Goal: Communication & Community: Answer question/provide support

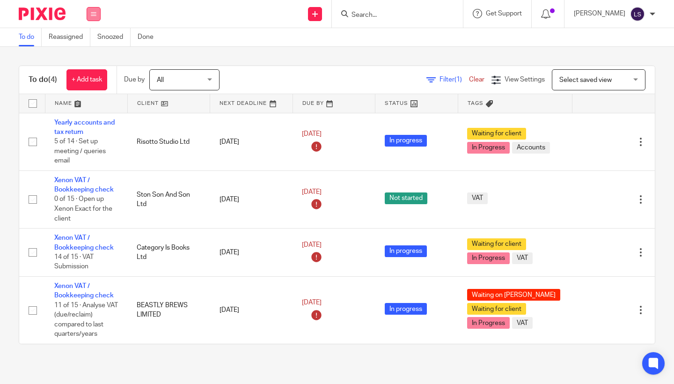
click at [96, 16] on button at bounding box center [94, 14] width 14 height 14
click at [92, 55] on link "Email" at bounding box center [88, 57] width 15 height 7
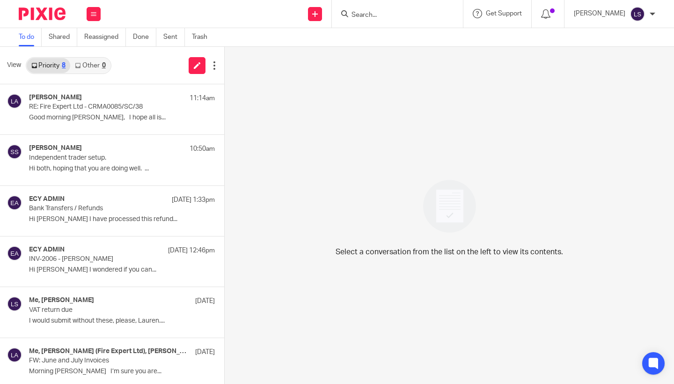
click at [94, 66] on link "Other 0" at bounding box center [90, 65] width 40 height 15
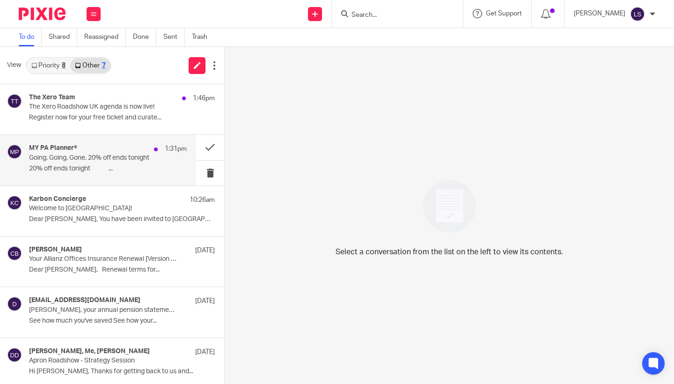
click at [57, 153] on div "MY PA Planner® 1:31pm" at bounding box center [108, 148] width 158 height 9
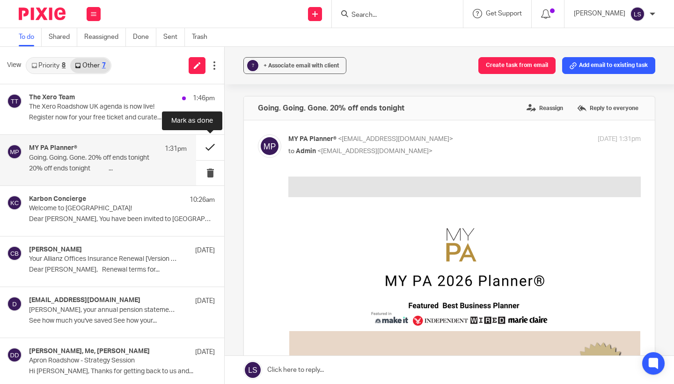
click at [211, 144] on button at bounding box center [210, 147] width 28 height 25
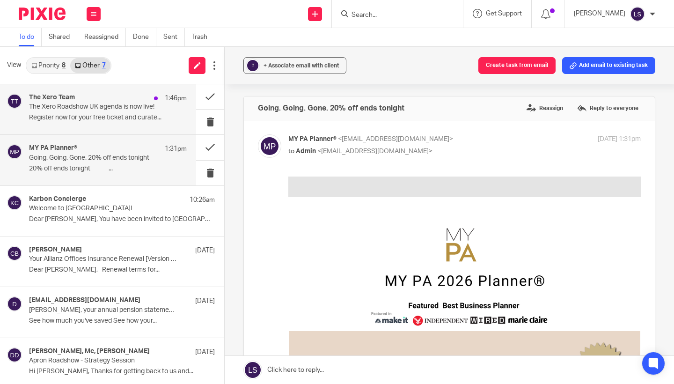
click at [133, 104] on p "The Xero Roadshow UK agenda is now live!" at bounding box center [92, 107] width 126 height 8
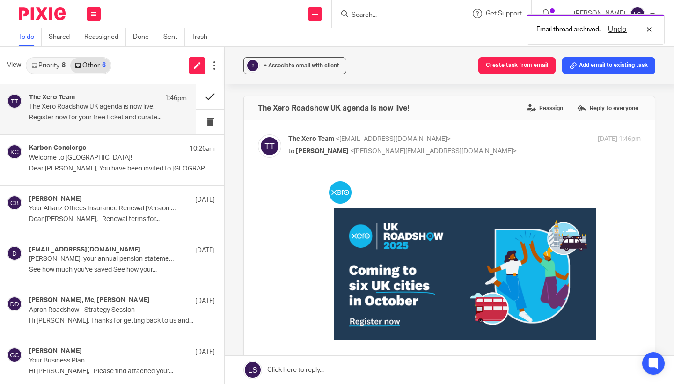
click at [214, 104] on button at bounding box center [210, 96] width 28 height 25
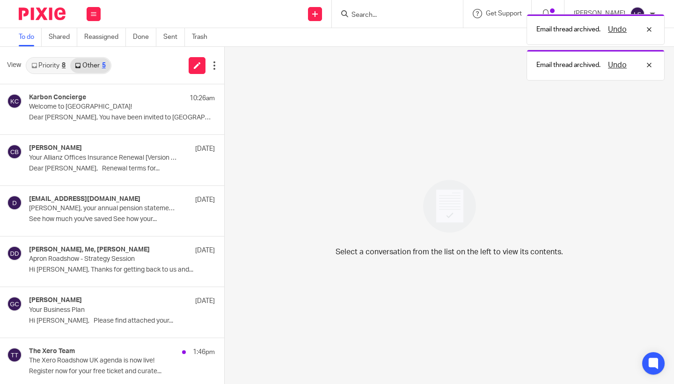
click at [58, 63] on link "Priority 8" at bounding box center [49, 65] width 44 height 15
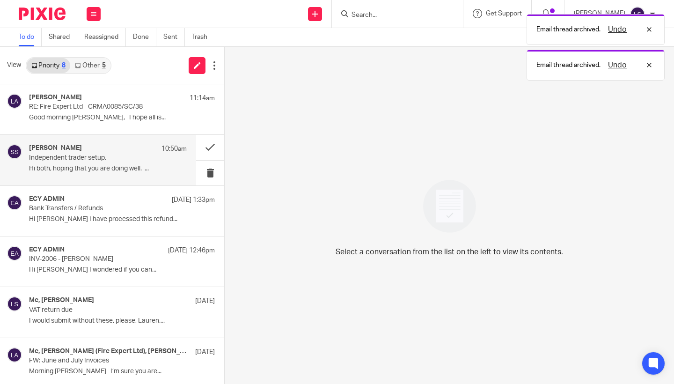
click at [83, 161] on p "Independent trader setup." at bounding box center [92, 158] width 126 height 8
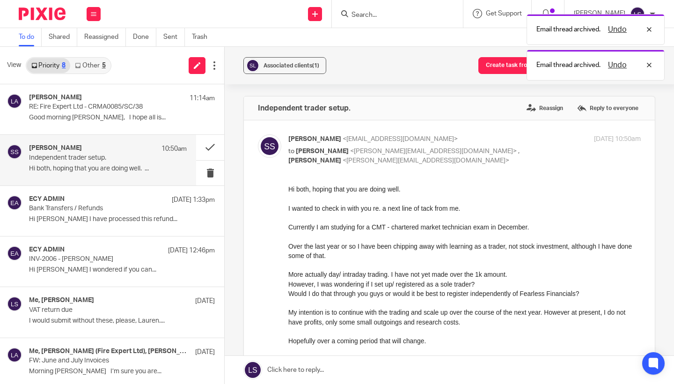
click at [312, 285] on div "However, I was wondering if I set up/ registered as a sole trader?" at bounding box center [464, 283] width 352 height 9
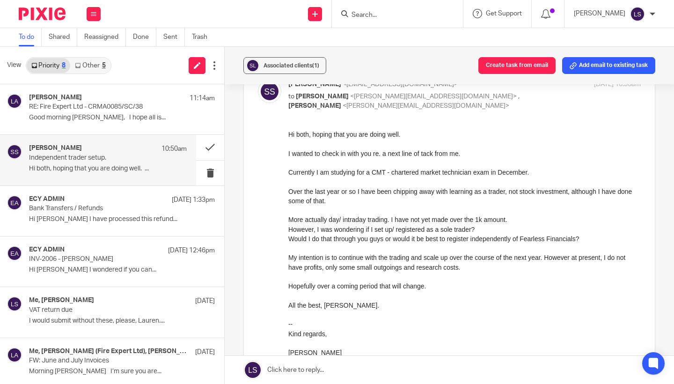
scroll to position [57, 0]
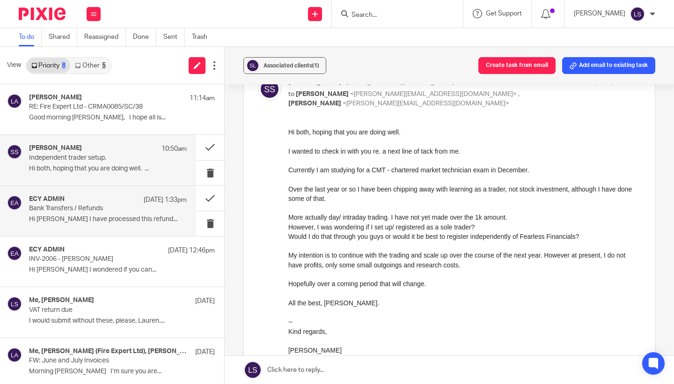
click at [106, 211] on p "Bank Transfers / Refunds" at bounding box center [92, 209] width 126 height 8
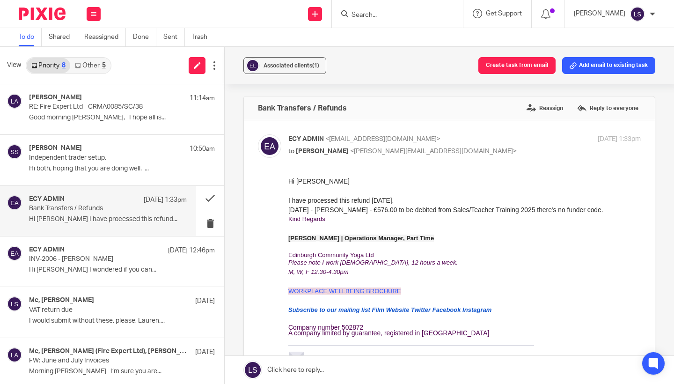
scroll to position [0, 0]
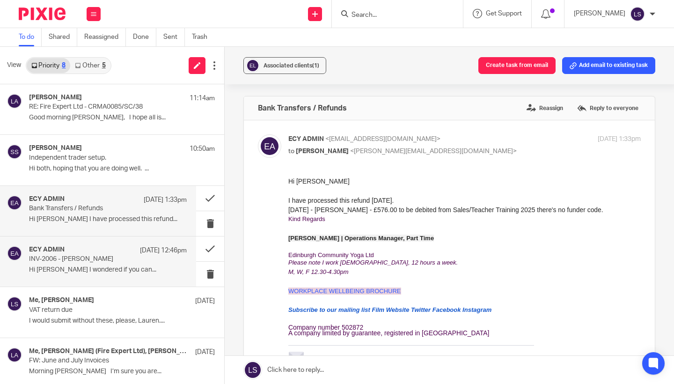
click at [106, 247] on div "ECY ADMIN 26 Aug 12:46pm" at bounding box center [108, 250] width 158 height 9
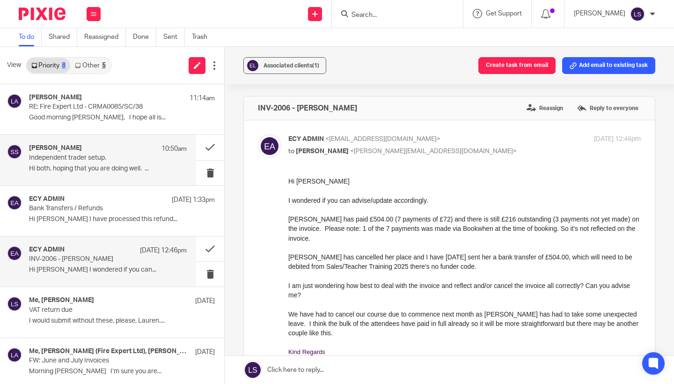
click at [110, 169] on p "Hi both, hoping that you are doing well. ..." at bounding box center [108, 169] width 158 height 8
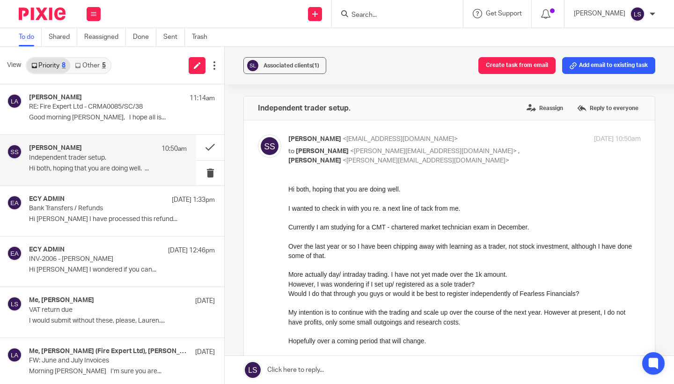
click at [98, 61] on link "Other 5" at bounding box center [90, 65] width 40 height 15
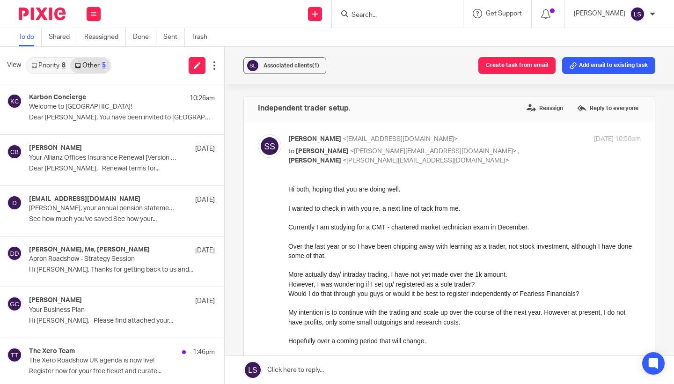
click at [47, 71] on link "Priority 8" at bounding box center [49, 65] width 44 height 15
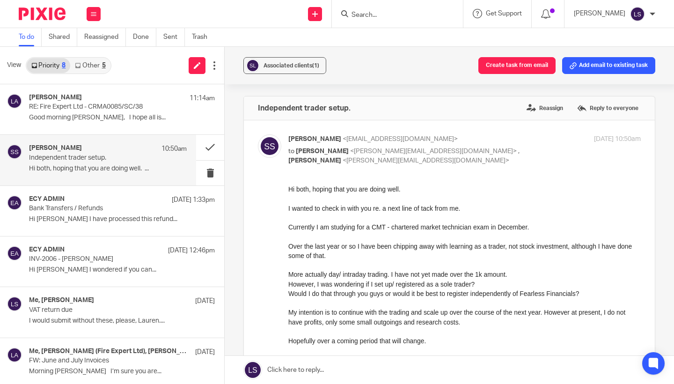
click at [385, 15] on input "Search" at bounding box center [393, 15] width 84 height 8
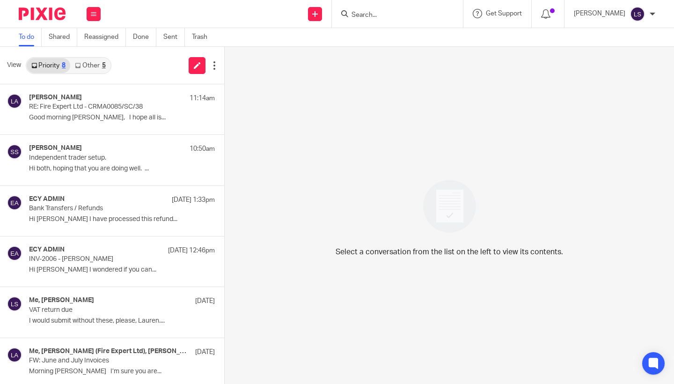
click at [95, 60] on link "Other 5" at bounding box center [90, 65] width 40 height 15
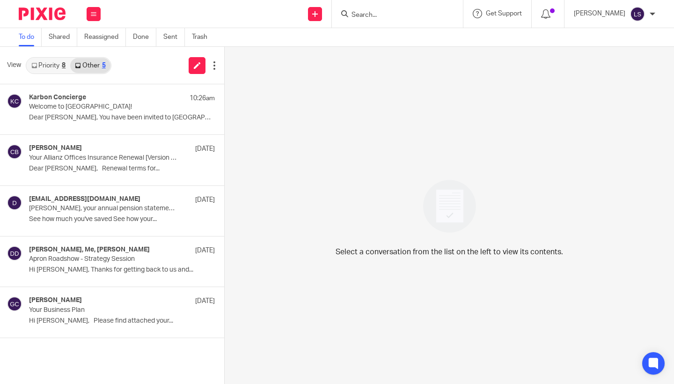
click at [48, 74] on div "View Priority 8 Other 5" at bounding box center [112, 65] width 224 height 37
click at [375, 15] on input "Search" at bounding box center [393, 15] width 84 height 8
click at [95, 16] on icon at bounding box center [94, 14] width 6 height 6
click at [89, 84] on link "Team" at bounding box center [88, 84] width 15 height 7
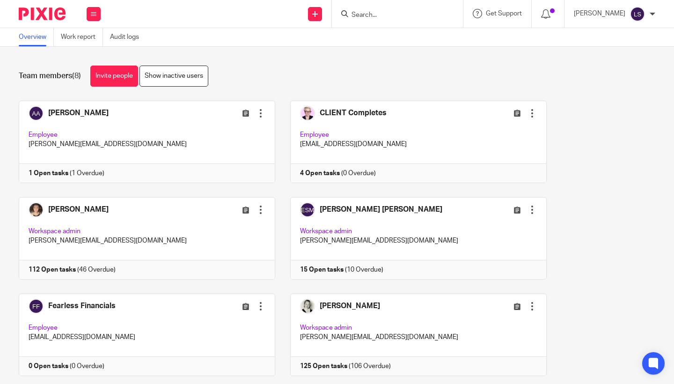
click at [307, 81] on div "Team members (8) Invite people Show inactive users" at bounding box center [337, 76] width 637 height 21
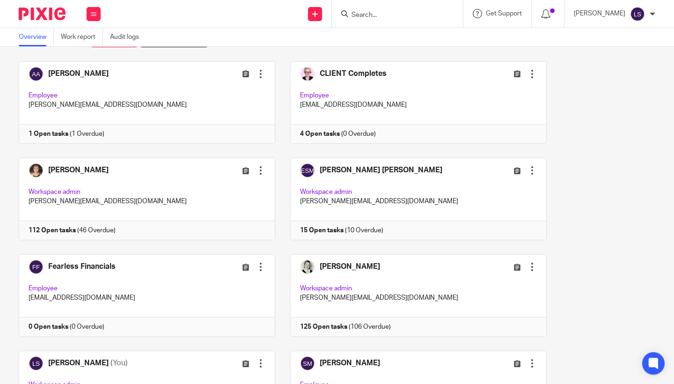
scroll to position [44, 0]
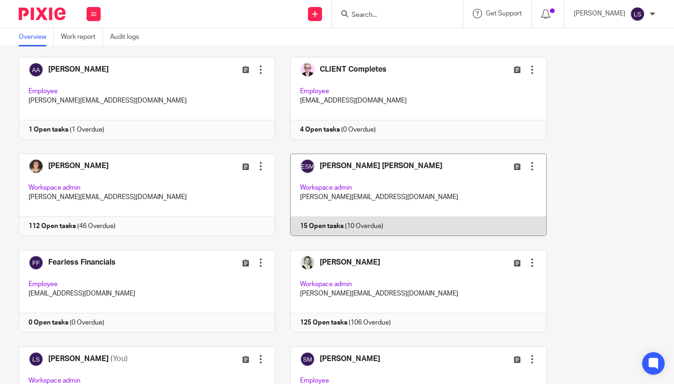
click at [378, 177] on link at bounding box center [410, 195] width 271 height 82
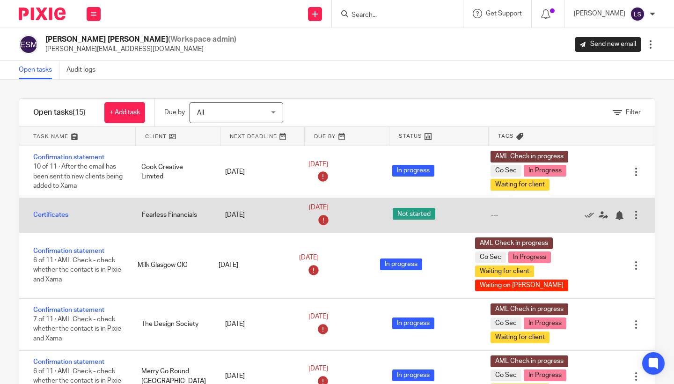
click at [181, 219] on div "Fearless Financials" at bounding box center [174, 214] width 84 height 19
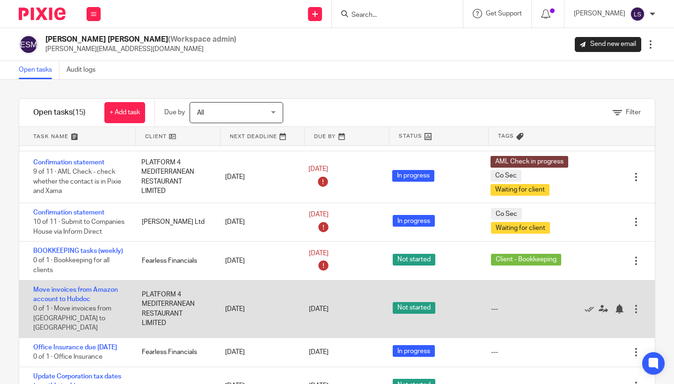
scroll to position [344, 0]
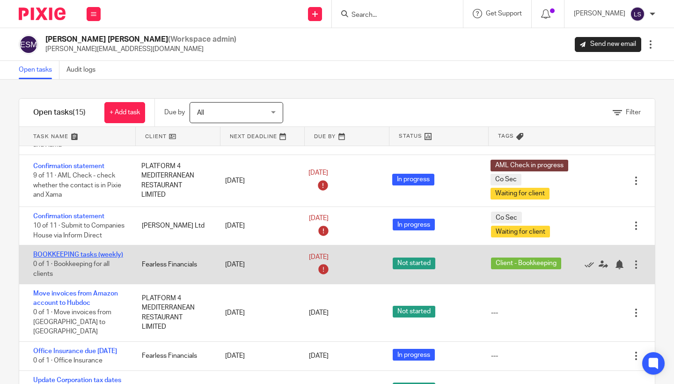
click at [86, 256] on link "BOOKKEEPING tasks (weekly)" at bounding box center [78, 254] width 90 height 7
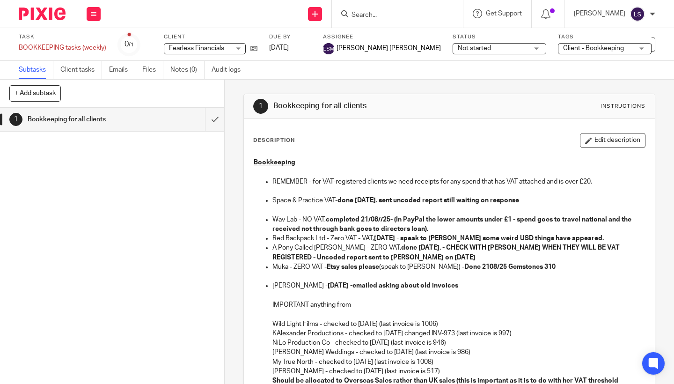
click at [408, 262] on p "Muka - ZERO VAT - Etsy sales please (speak to Lauren) - Done 2108/25 Gemstones …" at bounding box center [458, 266] width 373 height 9
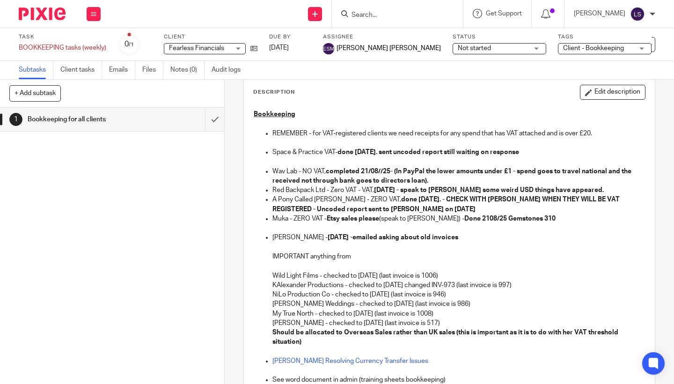
scroll to position [48, 0]
click at [612, 98] on button "Edit description" at bounding box center [613, 92] width 66 height 15
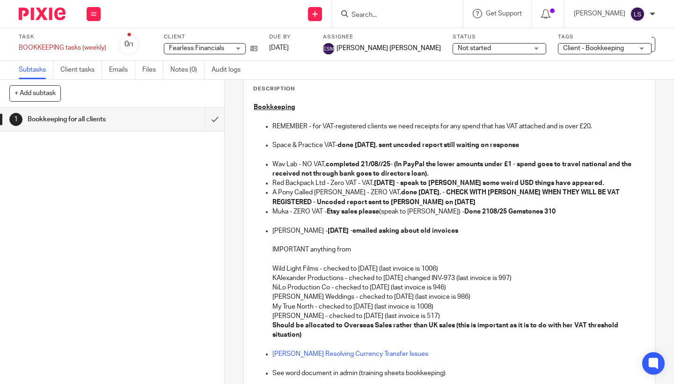
click at [283, 221] on p at bounding box center [458, 220] width 373 height 9
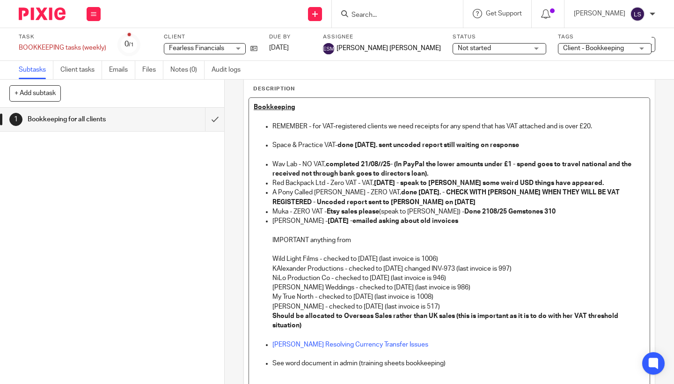
click at [480, 220] on p "Rachel Shenton - 21/08/25 -emailed asking about old invoices" at bounding box center [458, 220] width 373 height 9
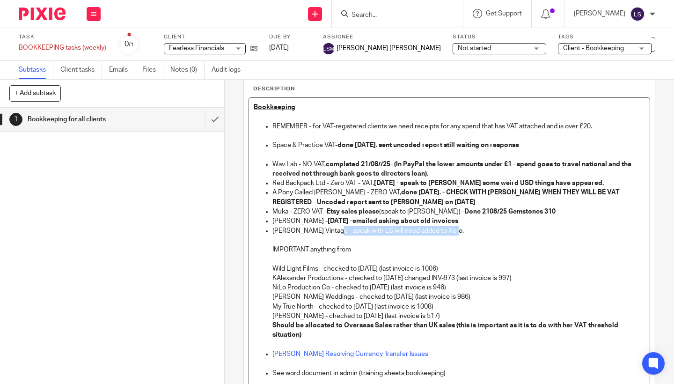
drag, startPoint x: 455, startPoint y: 232, endPoint x: 333, endPoint y: 232, distance: 122.2
click at [333, 232] on p "Emily Rose Vintage - speak with LS will need added to Xero." at bounding box center [458, 230] width 373 height 9
click at [372, 254] on p at bounding box center [458, 258] width 373 height 9
click at [663, 241] on div "1 Bookkeeping for all clients Instructions Description Bookkeeping REMEMBER - f…" at bounding box center [449, 232] width 449 height 304
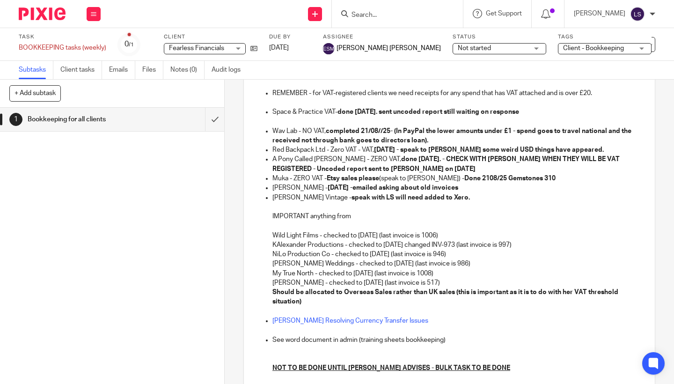
scroll to position [84, 0]
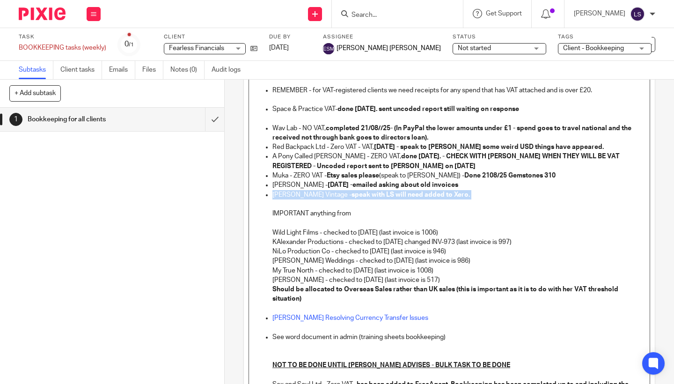
drag, startPoint x: 461, startPoint y: 194, endPoint x: 272, endPoint y: 195, distance: 189.6
click at [272, 195] on ul "REMEMBER - for VAT-registered clients we need receipts for any spend that has V…" at bounding box center [449, 261] width 391 height 351
copy p "Emily Rose Vintage - speak with LS will need added to Xero."
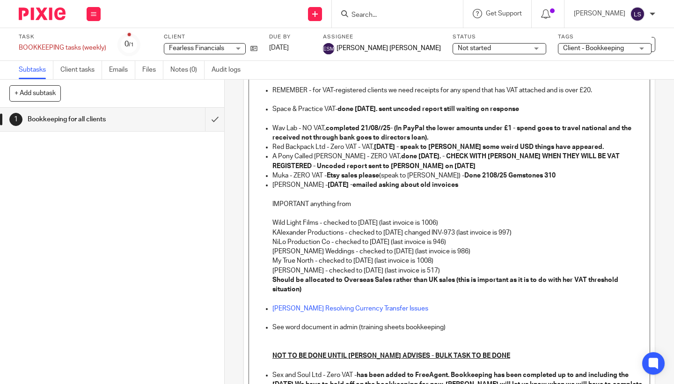
click at [544, 177] on p "Muka - ZERO VAT - Etsy sales please (speak to Lauren) - Done 2108/25 Gemstones …" at bounding box center [458, 175] width 373 height 9
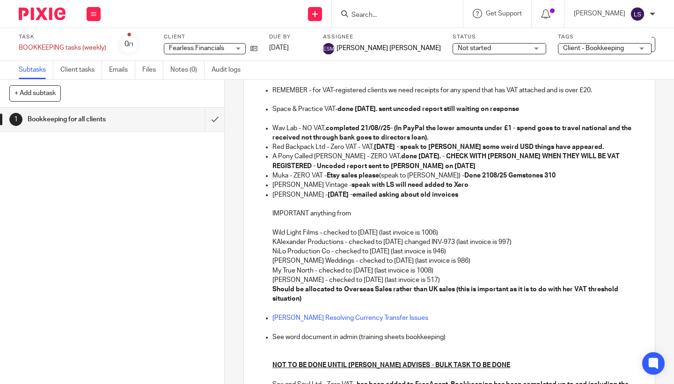
click at [657, 186] on div "1 Bookkeeping for all clients Instructions Description Bookkeeping REMEMBER - f…" at bounding box center [449, 232] width 449 height 304
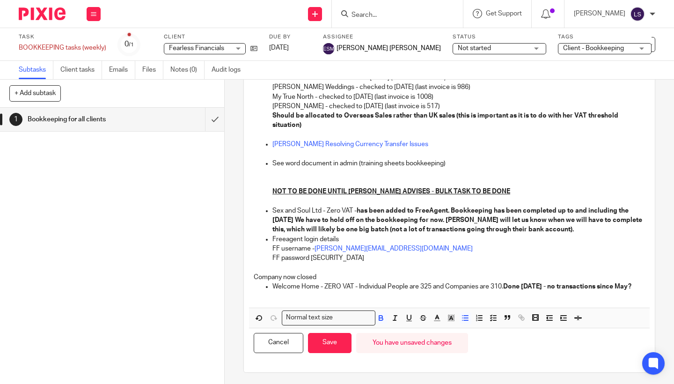
scroll to position [258, 0]
click at [335, 352] on button "Save" at bounding box center [330, 342] width 44 height 20
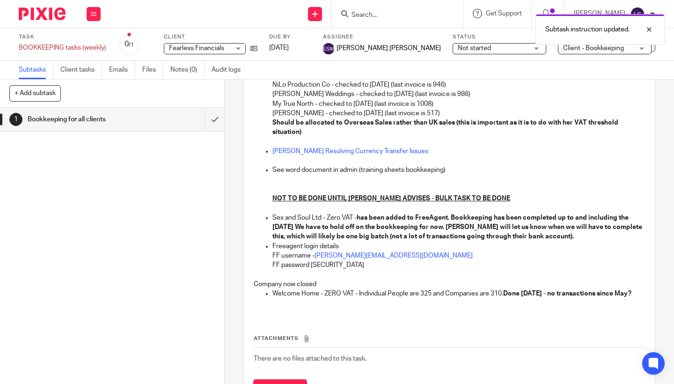
click at [669, 205] on div "1 Bookkeeping for all clients Instructions Description Edit description Bookkee…" at bounding box center [449, 232] width 449 height 304
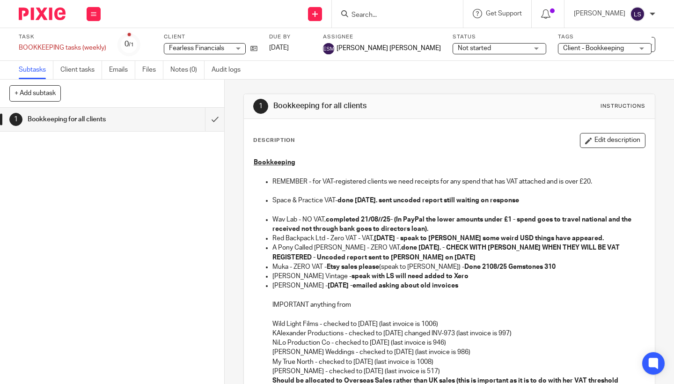
scroll to position [0, 0]
click at [47, 17] on img at bounding box center [42, 13] width 47 height 13
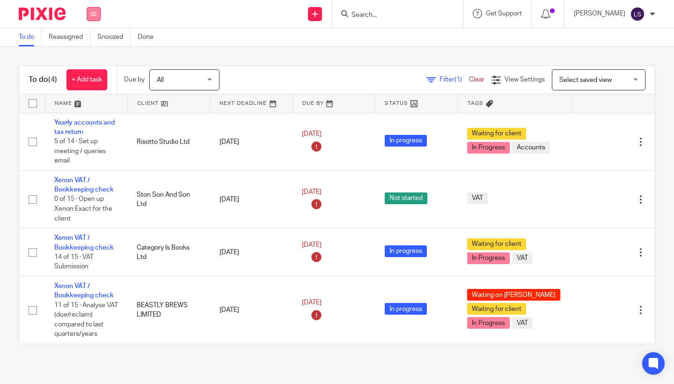
click at [95, 14] on icon at bounding box center [94, 14] width 6 height 6
click at [92, 62] on li "Email" at bounding box center [93, 58] width 25 height 14
click at [92, 58] on link "Email" at bounding box center [88, 57] width 15 height 7
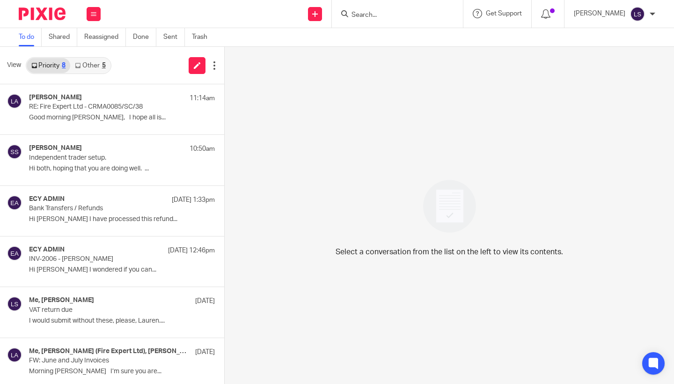
click at [100, 61] on link "Other 5" at bounding box center [90, 65] width 40 height 15
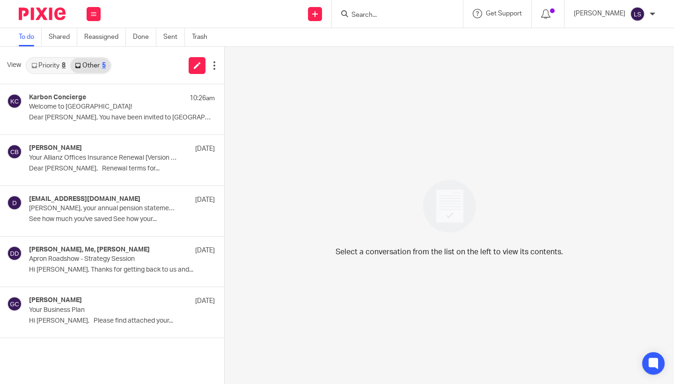
click at [55, 63] on link "Priority 8" at bounding box center [49, 65] width 44 height 15
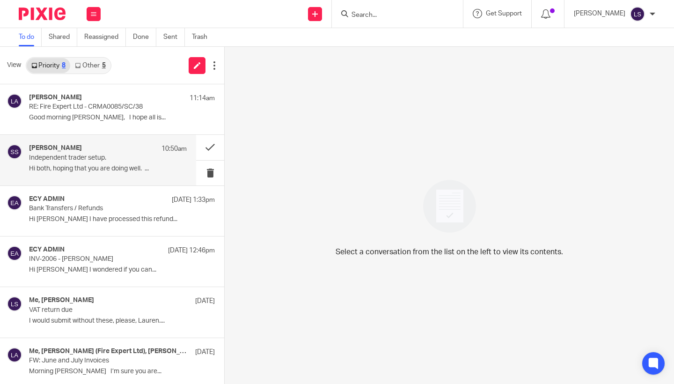
click at [88, 154] on p "Independent trader setup." at bounding box center [92, 158] width 126 height 8
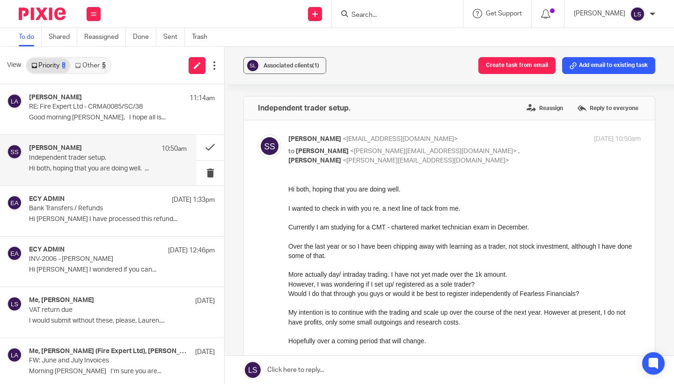
click at [307, 248] on div "Over the last year or so I have been chipping away with learning as a trader, n…" at bounding box center [464, 250] width 352 height 19
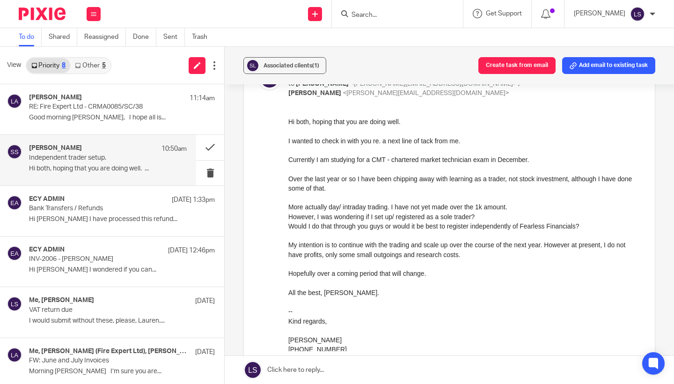
scroll to position [70, 0]
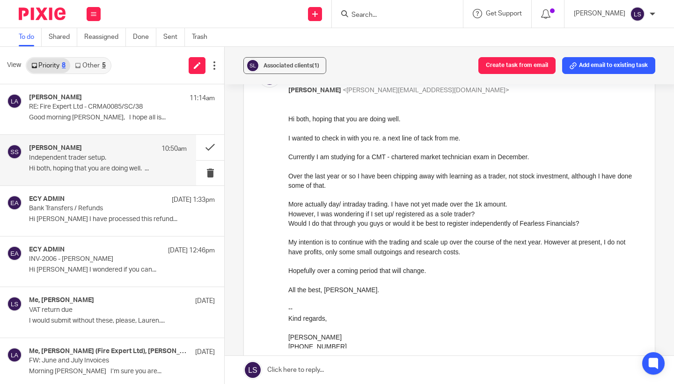
click at [315, 182] on div "Over the last year or so I have been chipping away with learning as a trader, n…" at bounding box center [464, 180] width 352 height 19
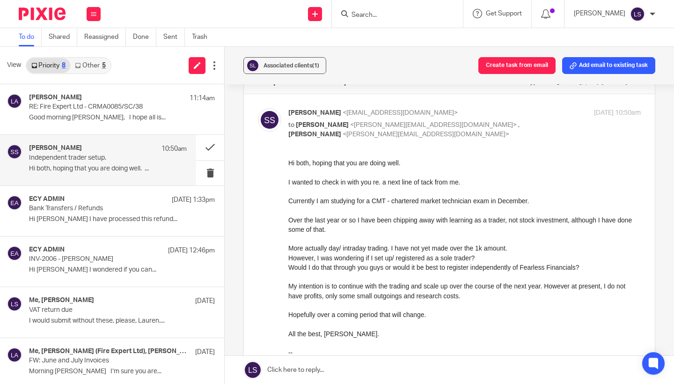
scroll to position [24, 0]
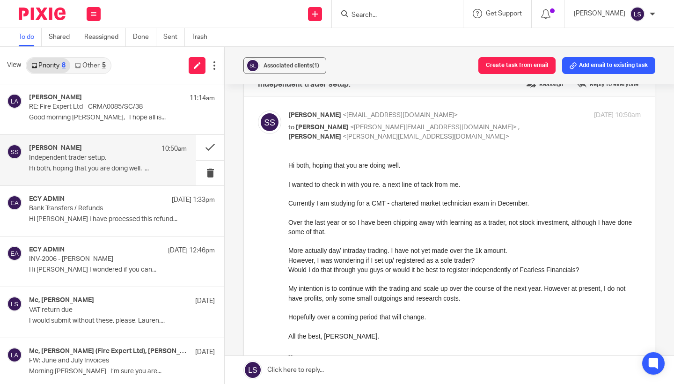
click at [507, 133] on p "to Gillian Caughey <gillian@fearlessfinancials.co.uk> , Lauren Simmons <lauren@…" at bounding box center [405, 132] width 235 height 19
checkbox input "false"
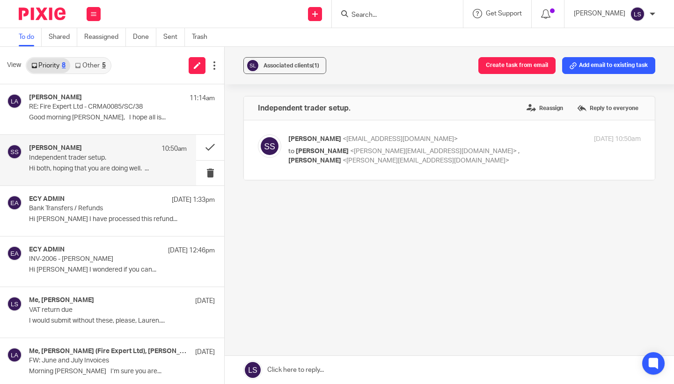
scroll to position [0, 0]
click at [348, 370] on link at bounding box center [449, 370] width 449 height 28
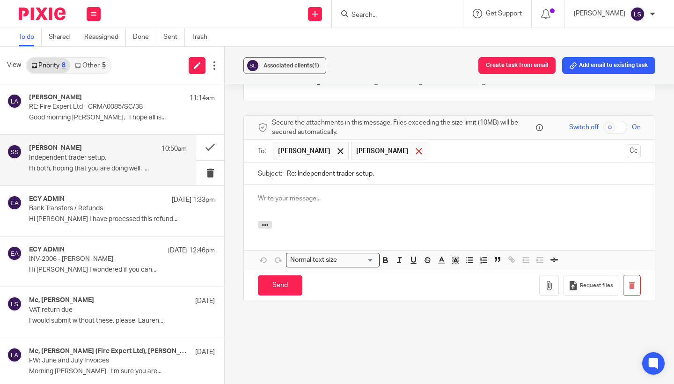
click at [416, 153] on span at bounding box center [419, 151] width 6 height 6
click at [364, 201] on p at bounding box center [449, 198] width 383 height 9
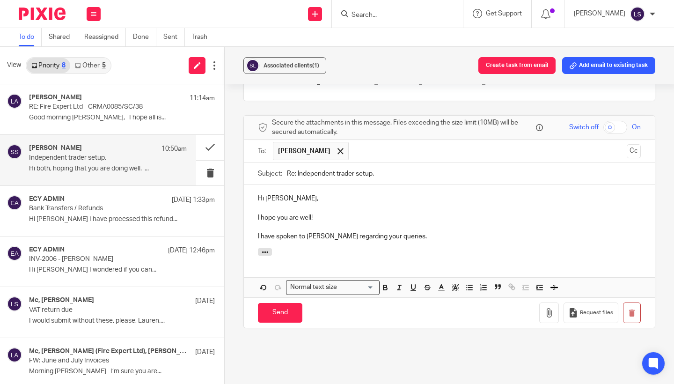
click at [422, 228] on p at bounding box center [449, 226] width 383 height 9
click at [409, 236] on p "I have spoken to Gillian regarding your queries." at bounding box center [449, 236] width 383 height 9
click at [408, 236] on p "I have spoken to Gillian regarding your queries." at bounding box center [449, 236] width 383 height 9
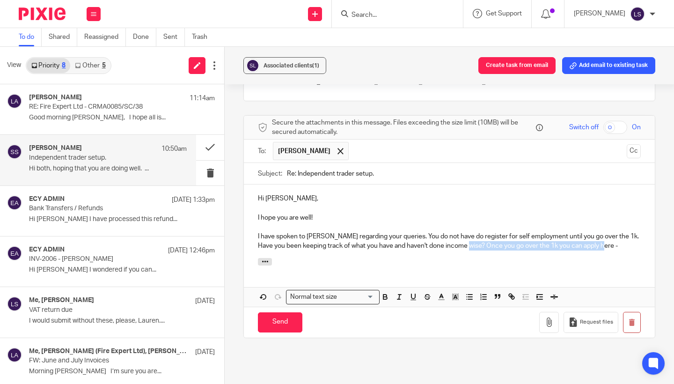
drag, startPoint x: 599, startPoint y: 248, endPoint x: 460, endPoint y: 243, distance: 139.5
click at [460, 243] on p "I have spoken to Gillian regarding your queries. You do not have do register fo…" at bounding box center [449, 241] width 383 height 19
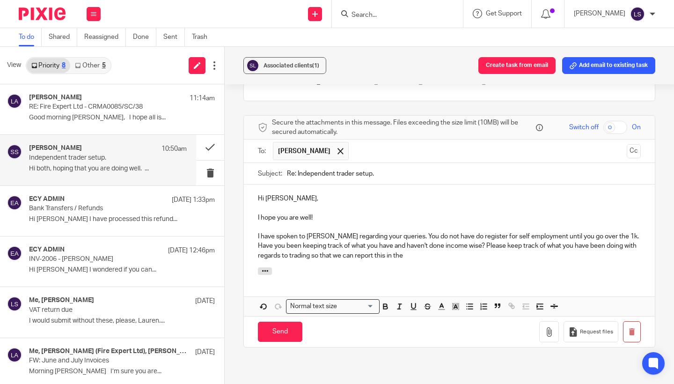
click at [364, 245] on p "I have spoken to Gillian regarding your queries. You do not have do register fo…" at bounding box center [449, 246] width 383 height 29
click at [431, 268] on div at bounding box center [449, 272] width 411 height 10
click at [410, 255] on p "I have spoken to Gillian regarding your queries. You do not have do register fo…" at bounding box center [449, 246] width 383 height 29
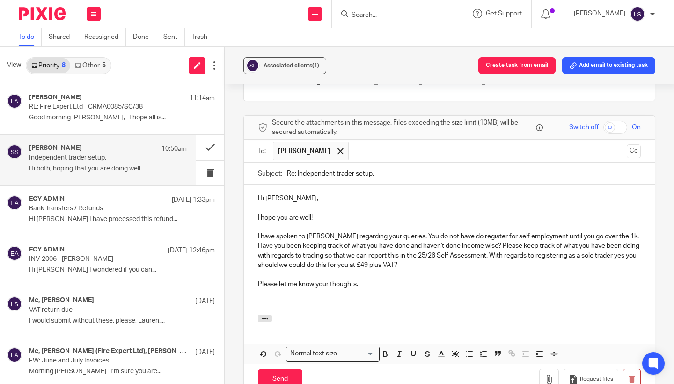
click at [663, 204] on div "Associated clients (1) Create task from email Add email to existing task Indepe…" at bounding box center [449, 215] width 449 height 337
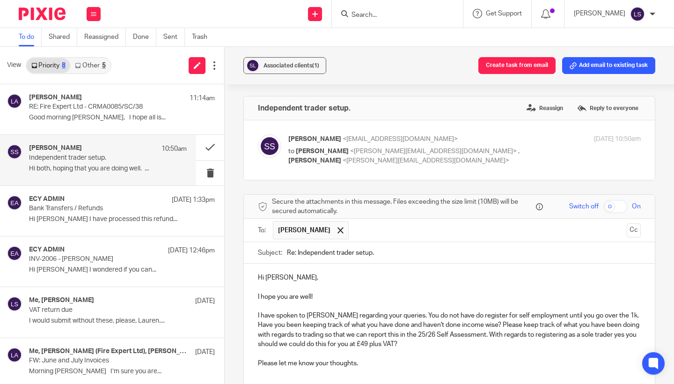
click at [531, 146] on div "Samuel Smith <samsmithfilm@gmail.com> to Gillian Caughey <gillian@fearlessfinan…" at bounding box center [464, 149] width 352 height 31
checkbox input "true"
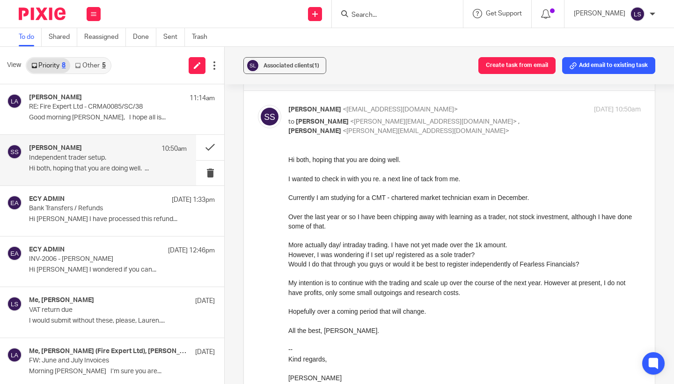
scroll to position [31, 0]
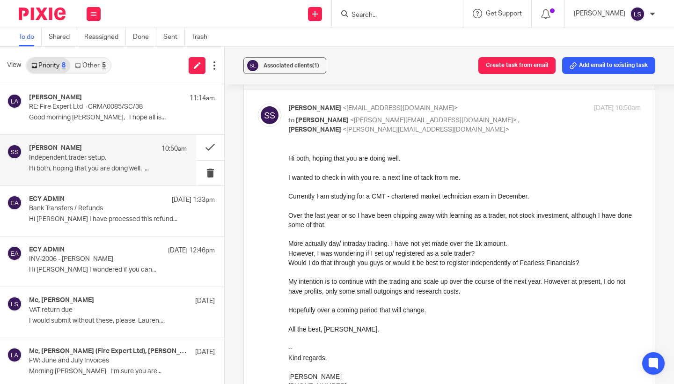
click at [603, 0] on div "Lauren Simmons My profile Email integration Logout" at bounding box center [614, 14] width 100 height 28
click at [358, 263] on div "Would I do that through you guys or would it be best to register independently …" at bounding box center [464, 261] width 352 height 9
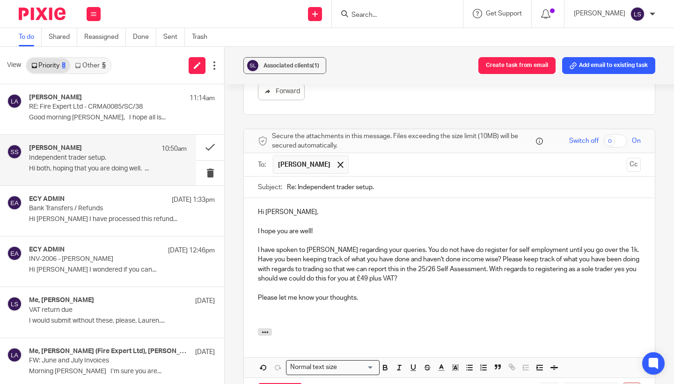
scroll to position [359, 0]
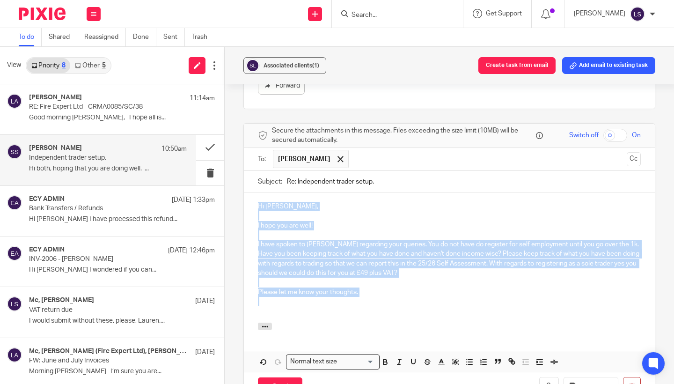
drag, startPoint x: 388, startPoint y: 294, endPoint x: 235, endPoint y: 204, distance: 177.3
click at [235, 204] on div "Associated clients (1) Create task from email Add email to existing task Indepe…" at bounding box center [449, 215] width 449 height 337
copy div "Hi Sam, I hope you are well! I have spoken to Gillian regarding your queries. Y…"
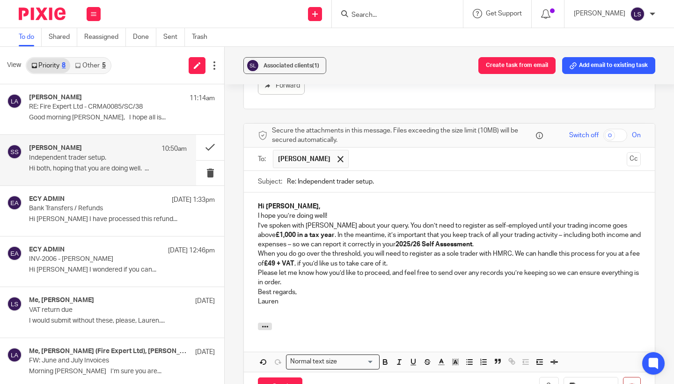
click at [296, 199] on div "Hi Sam, I hope you’re doing well! I’ve spoken with Gillian about your query. Yo…" at bounding box center [449, 257] width 411 height 130
click at [291, 204] on p "Hi [PERSON_NAME]," at bounding box center [449, 206] width 383 height 9
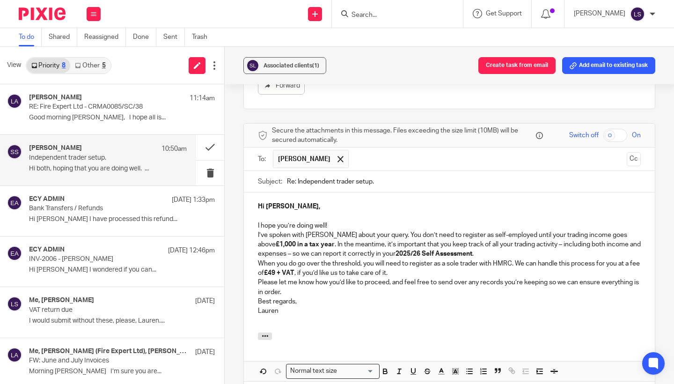
click at [334, 224] on p "I hope you’re doing well!" at bounding box center [449, 225] width 383 height 9
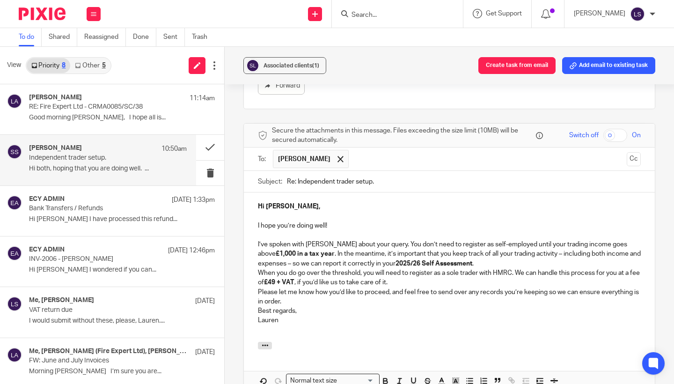
click at [454, 259] on p "I’ve spoken with Gillian about your query. You don’t need to register as self-e…" at bounding box center [449, 254] width 383 height 29
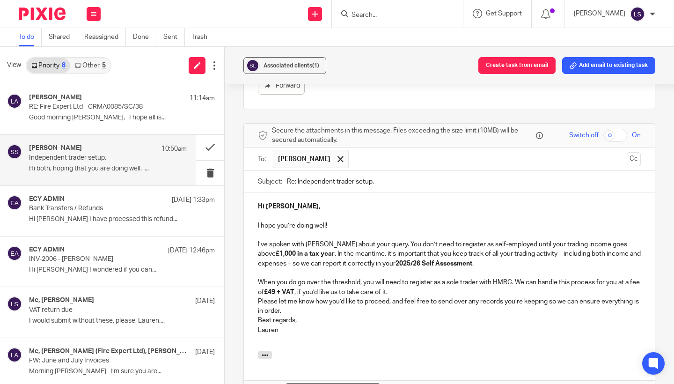
click at [440, 288] on p "When you do go over the threshold, you will need to register as a sole trader w…" at bounding box center [449, 287] width 383 height 19
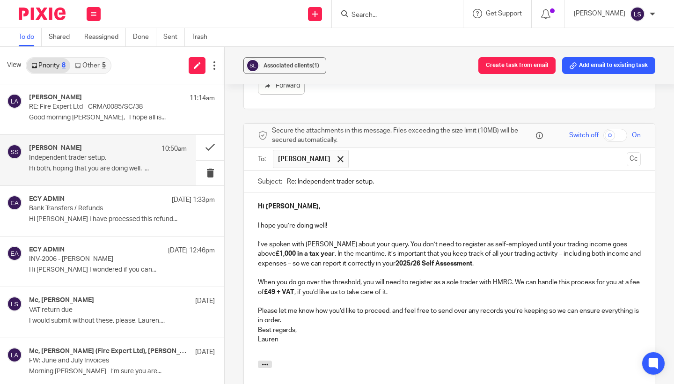
click at [337, 312] on p "Please let me know how you’d like to proceed, and feel free to send over any re…" at bounding box center [449, 315] width 383 height 19
click at [338, 353] on p at bounding box center [449, 357] width 383 height 9
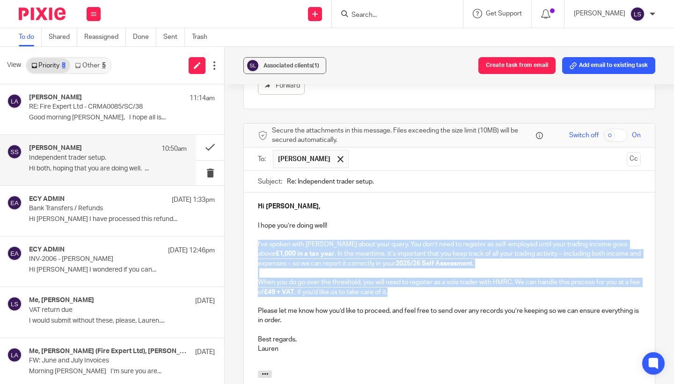
drag, startPoint x: 404, startPoint y: 290, endPoint x: 254, endPoint y: 239, distance: 159.3
click at [254, 239] on div "Hi Sam, I hope you’re doing well! I’ve spoken with Gillian about your query. Yo…" at bounding box center [449, 281] width 411 height 178
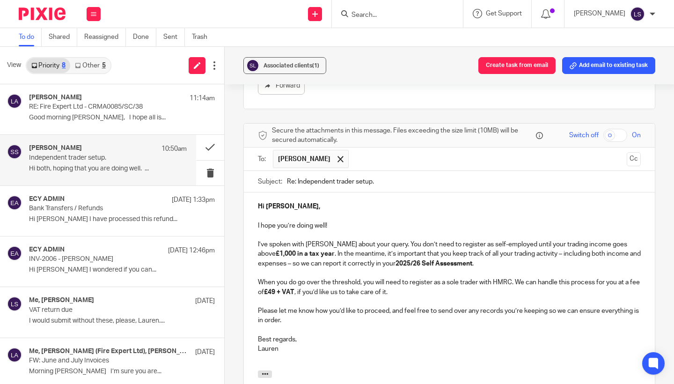
click at [663, 193] on div "Associated clients (1) Create task from email Add email to existing task Indepe…" at bounding box center [449, 215] width 449 height 337
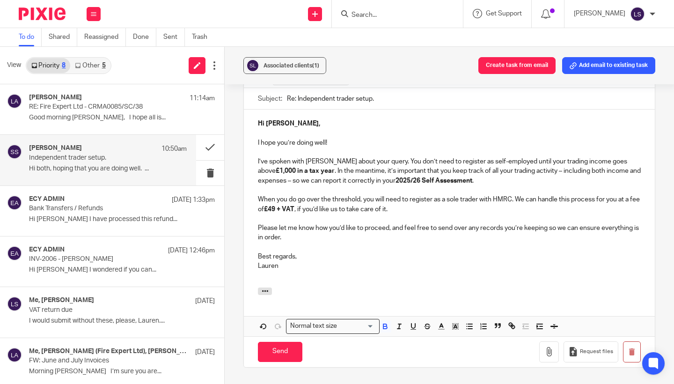
scroll to position [445, 0]
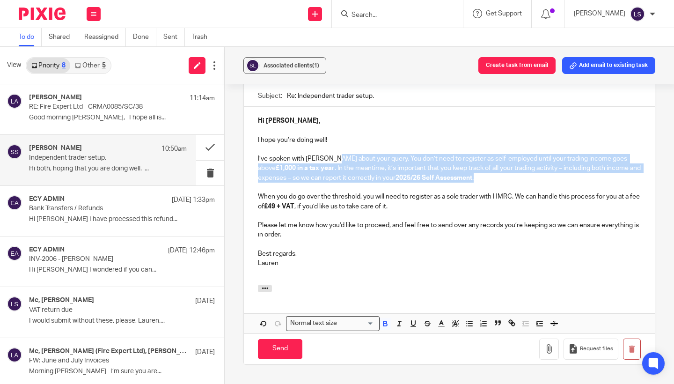
drag, startPoint x: 485, startPoint y: 175, endPoint x: 329, endPoint y: 154, distance: 157.7
click at [329, 154] on p "I’ve spoken with Gillian about your query. You don’t need to register as self-e…" at bounding box center [449, 168] width 383 height 29
click at [386, 320] on icon "button" at bounding box center [385, 323] width 8 height 8
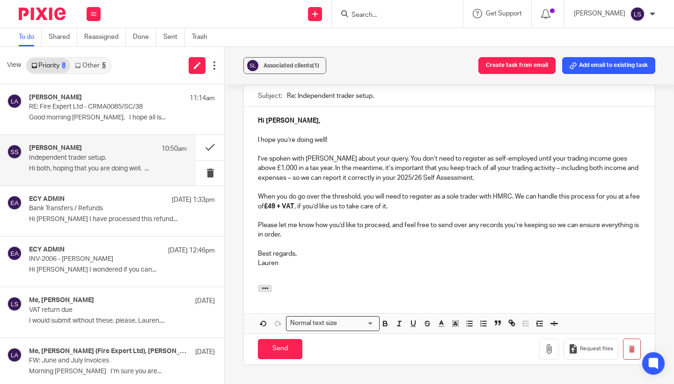
click at [380, 258] on p "Best regards, Lauren" at bounding box center [449, 258] width 383 height 19
drag, startPoint x: 299, startPoint y: 120, endPoint x: 224, endPoint y: 120, distance: 74.9
click at [224, 120] on div "View Priority 8 Other 5 Lisa Anderson 11:14am RE: Fire Expert Ltd - CRMA0085/SC…" at bounding box center [337, 215] width 674 height 337
click at [387, 323] on icon "button" at bounding box center [385, 324] width 4 height 2
drag, startPoint x: 325, startPoint y: 205, endPoint x: 260, endPoint y: 205, distance: 65.1
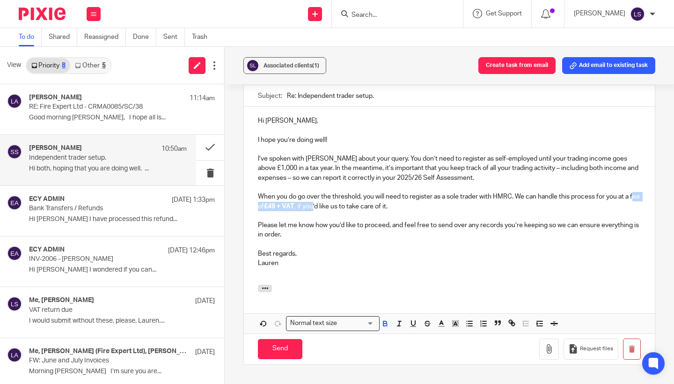
click at [260, 205] on p "When you do go over the threshold, you will need to register as a sole trader w…" at bounding box center [449, 201] width 383 height 19
click at [383, 323] on icon "button" at bounding box center [385, 324] width 4 height 2
click at [367, 271] on p at bounding box center [449, 272] width 383 height 9
click at [658, 196] on div "Associated clients (1) Create task from email Add email to existing task Indepe…" at bounding box center [449, 215] width 449 height 337
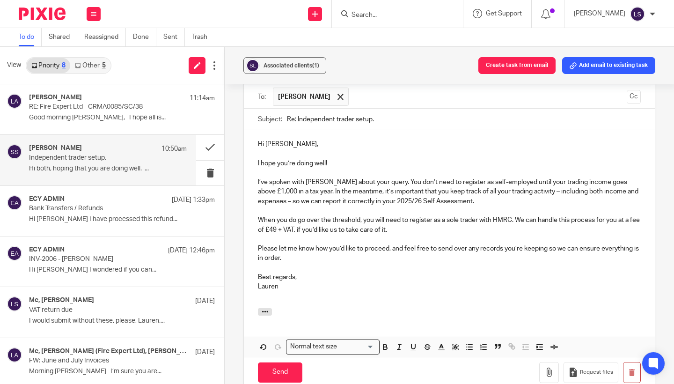
scroll to position [421, 0]
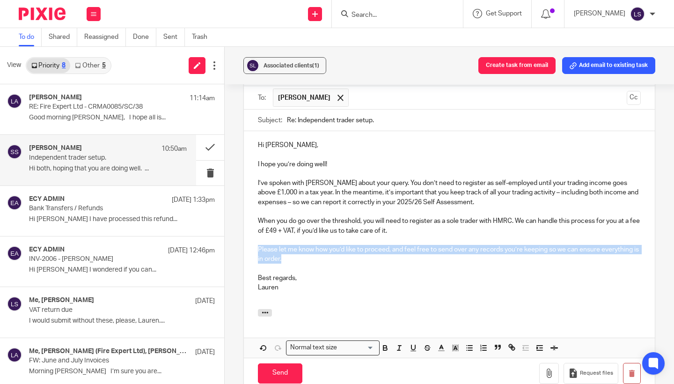
drag, startPoint x: 296, startPoint y: 258, endPoint x: 257, endPoint y: 245, distance: 40.6
click at [257, 245] on div "Hi Sam, I hope you’re doing well! I’ve spoken with Gillian about your query. Yo…" at bounding box center [449, 220] width 411 height 178
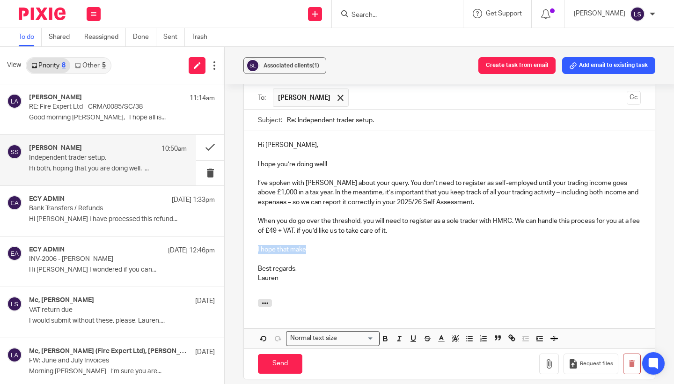
drag, startPoint x: 320, startPoint y: 248, endPoint x: 227, endPoint y: 249, distance: 92.7
click at [227, 249] on div "Associated clients (1) Create task from email Add email to existing task Indepe…" at bounding box center [449, 215] width 449 height 337
click at [256, 265] on div "Hi Sam, I hope you’re doing well! I’ve spoken with Gillian about your query. Yo…" at bounding box center [449, 215] width 411 height 168
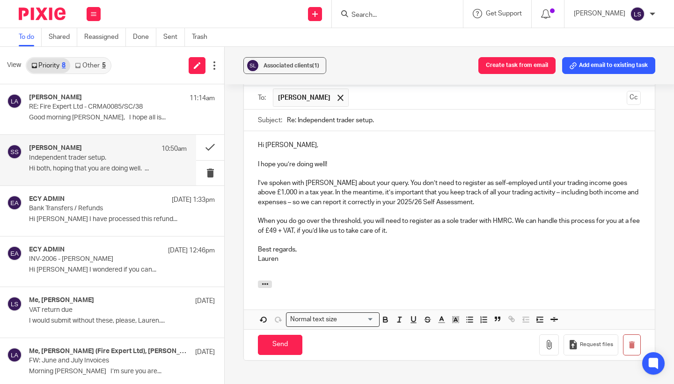
click at [664, 208] on div "Associated clients (1) Create task from email Add email to existing task Indepe…" at bounding box center [449, 215] width 449 height 337
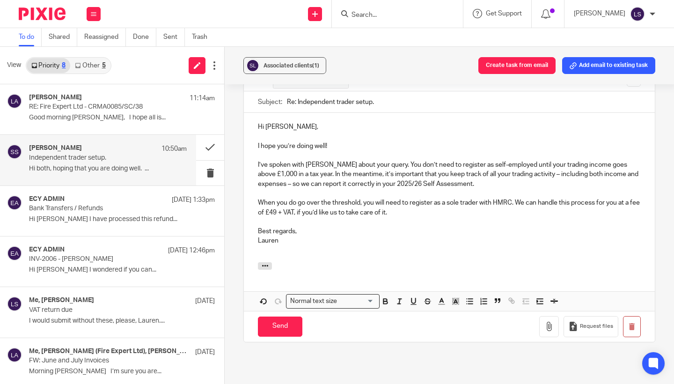
scroll to position [439, 0]
click at [281, 316] on input "Send" at bounding box center [280, 326] width 44 height 20
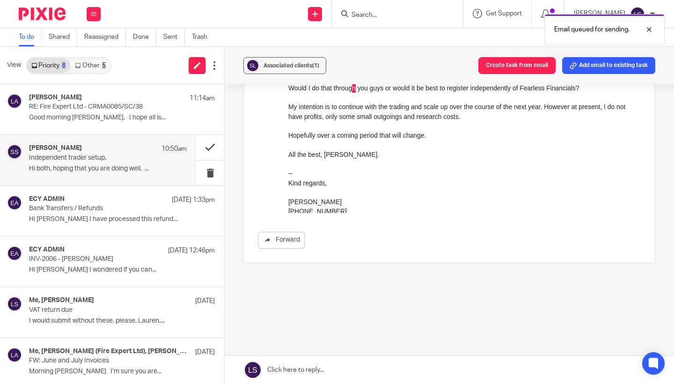
click at [220, 145] on button at bounding box center [210, 147] width 28 height 25
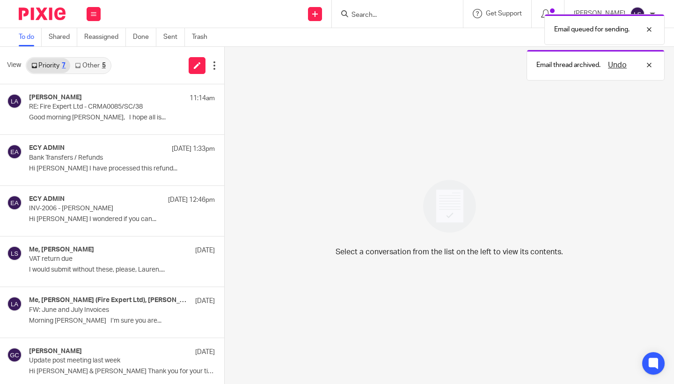
click at [100, 63] on link "Other 5" at bounding box center [90, 65] width 40 height 15
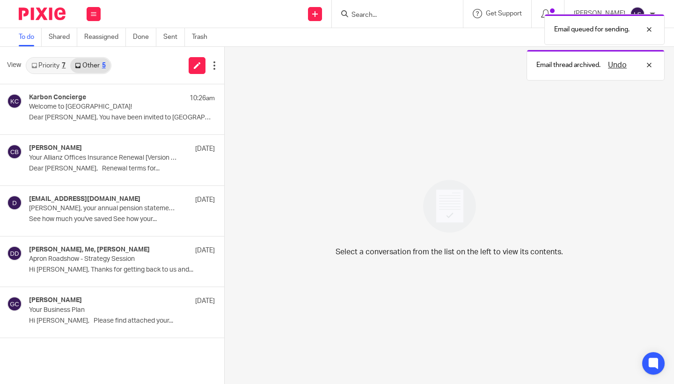
click at [46, 72] on link "Priority 7" at bounding box center [49, 65] width 44 height 15
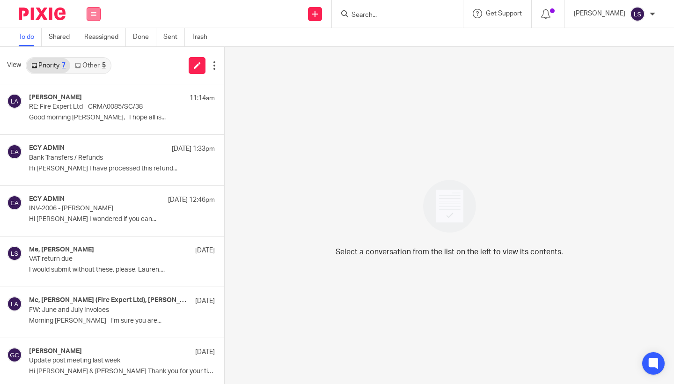
click at [90, 14] on button at bounding box center [94, 14] width 14 height 14
click at [90, 57] on link "Email" at bounding box center [89, 57] width 17 height 7
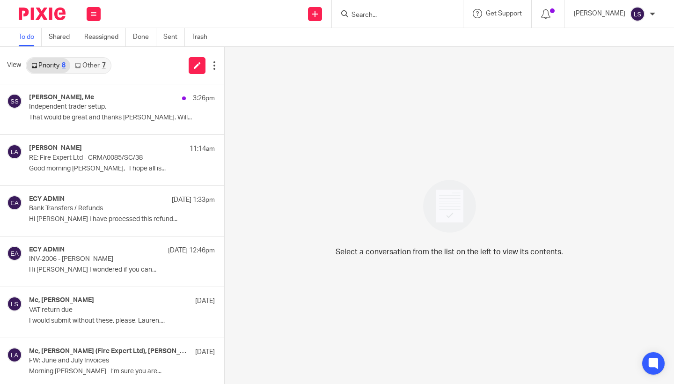
click at [93, 67] on link "Other 7" at bounding box center [90, 65] width 40 height 15
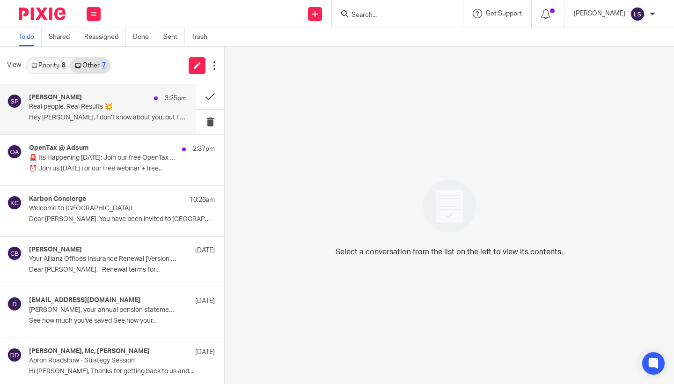
click at [78, 108] on p "Real people, Real Results 💥" at bounding box center [92, 107] width 126 height 8
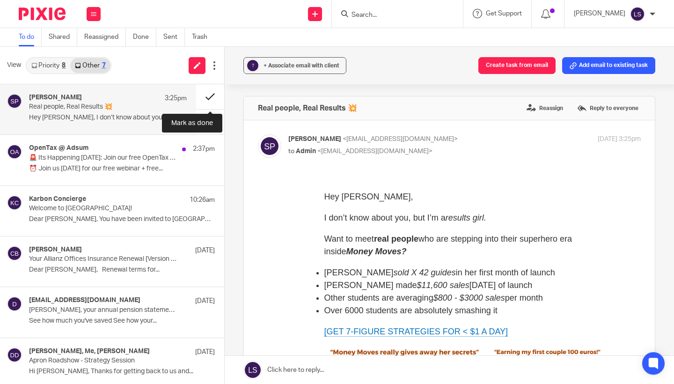
click at [203, 99] on button at bounding box center [210, 96] width 28 height 25
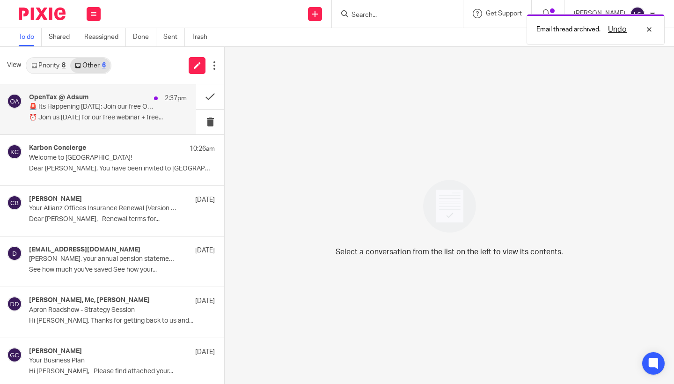
click at [109, 104] on p "🚨 Its Happening [DATE]: Join our free OpenTax webinar!" at bounding box center [92, 107] width 126 height 8
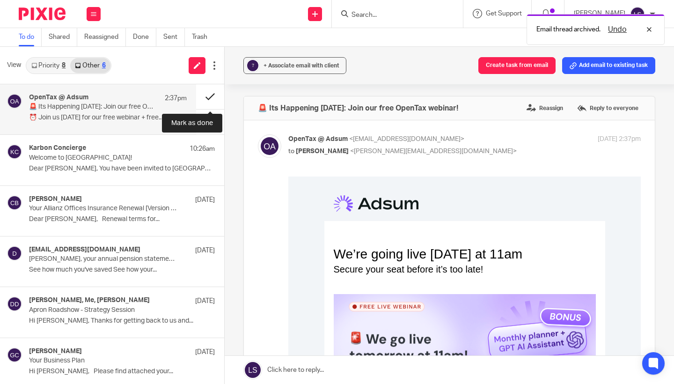
click at [203, 98] on button at bounding box center [210, 96] width 28 height 25
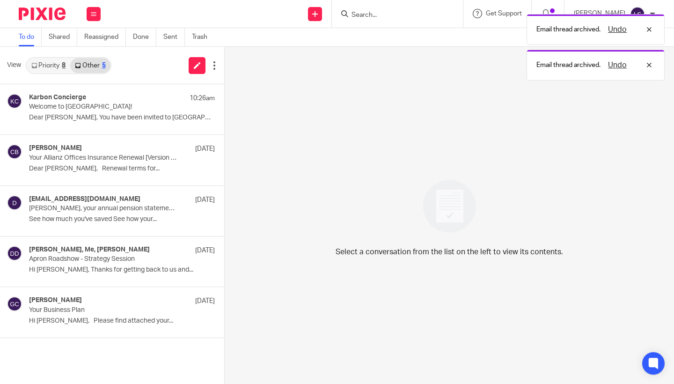
click at [51, 66] on link "Priority 8" at bounding box center [49, 65] width 44 height 15
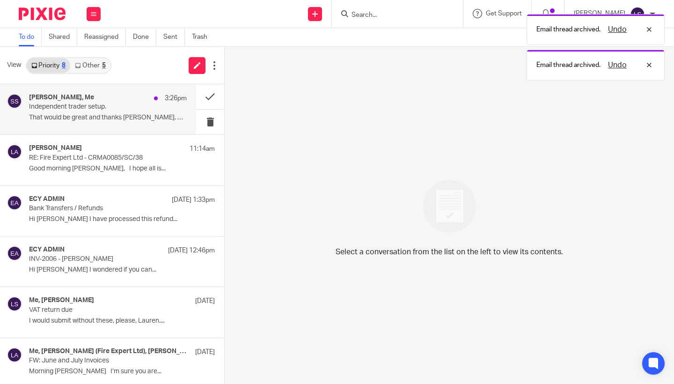
click at [65, 107] on p "Independent trader setup." at bounding box center [92, 107] width 126 height 8
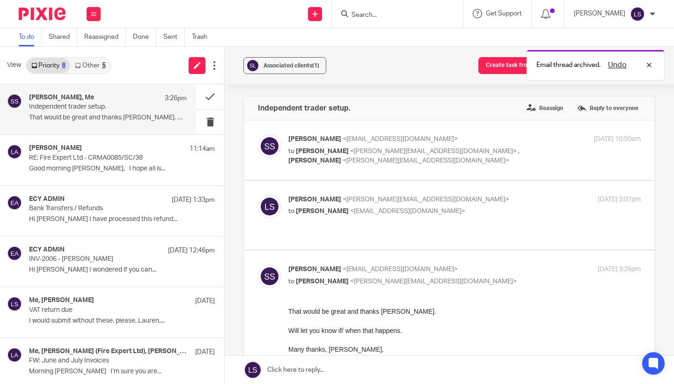
click at [380, 346] on div "Many thanks, [PERSON_NAME]." at bounding box center [464, 348] width 352 height 9
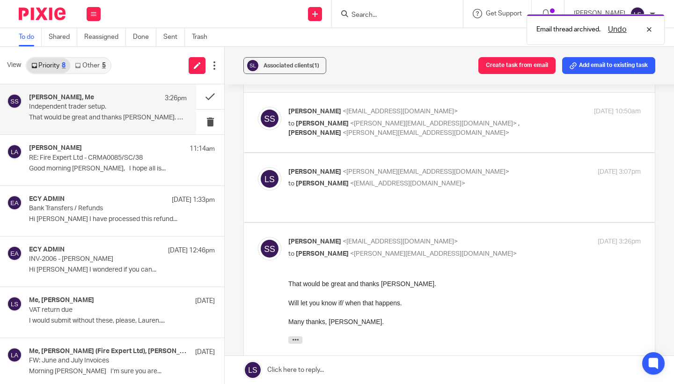
scroll to position [31, 0]
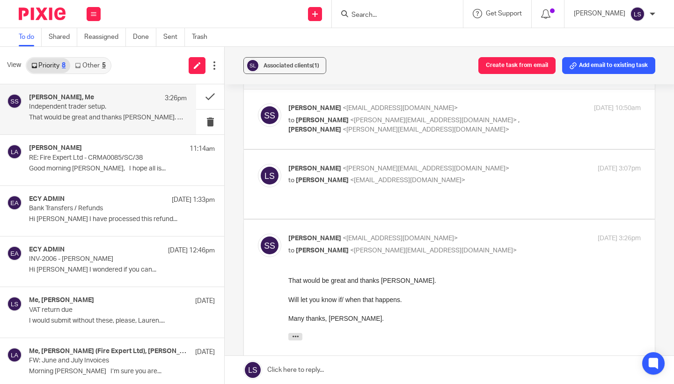
click at [472, 246] on p "to [PERSON_NAME] <[PERSON_NAME][EMAIL_ADDRESS][DOMAIN_NAME]>" at bounding box center [405, 251] width 235 height 10
checkbox input "false"
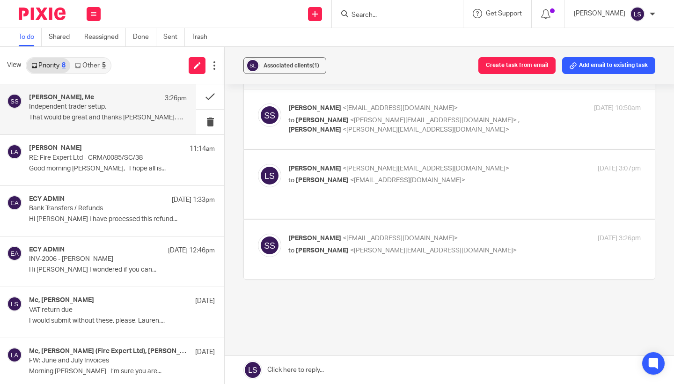
click at [326, 367] on link at bounding box center [449, 370] width 449 height 28
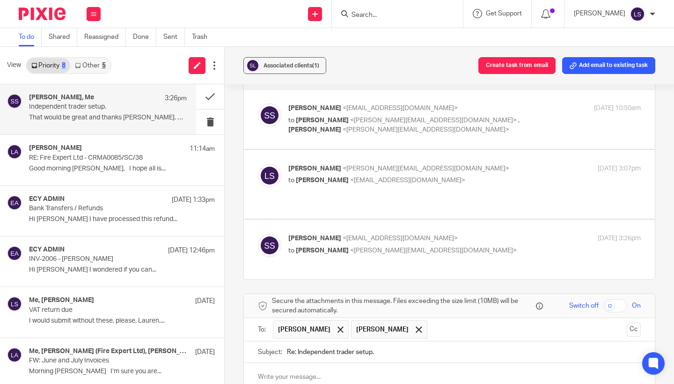
scroll to position [198, 0]
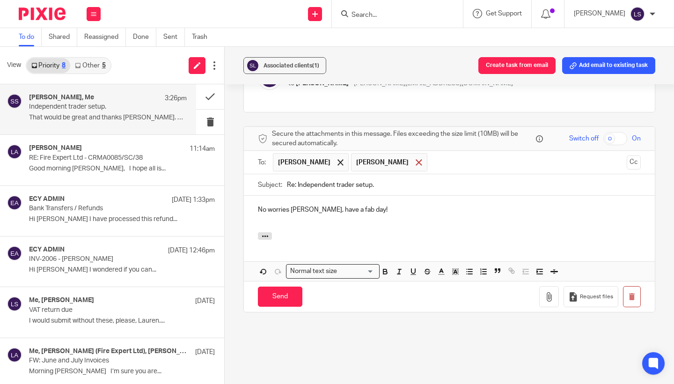
click at [416, 159] on span at bounding box center [419, 162] width 6 height 6
click at [373, 356] on div "Independent trader setup. Reassign Reply to everyone [PERSON_NAME] <[EMAIL_ADDR…" at bounding box center [449, 138] width 412 height 480
click at [296, 286] on input "Send" at bounding box center [280, 296] width 44 height 20
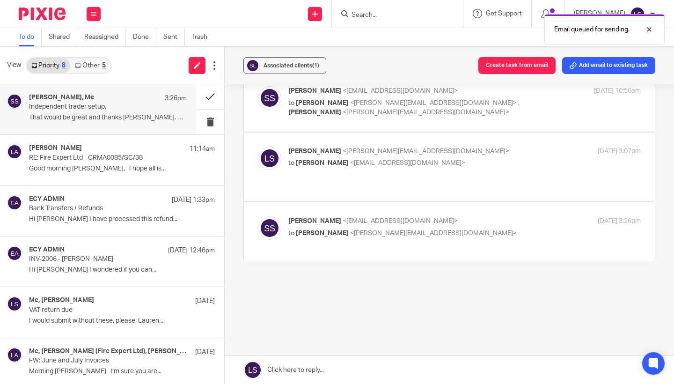
scroll to position [36, 0]
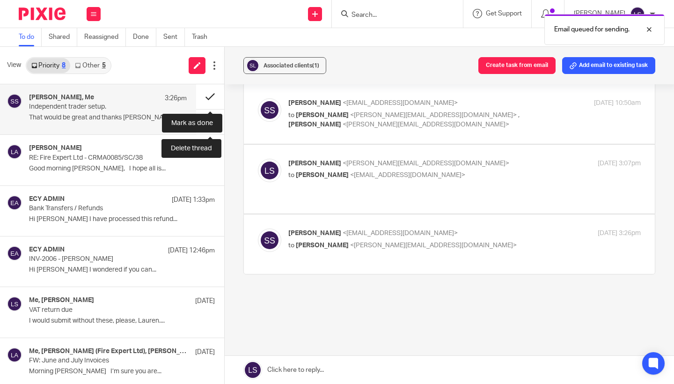
click at [212, 102] on button at bounding box center [210, 96] width 28 height 25
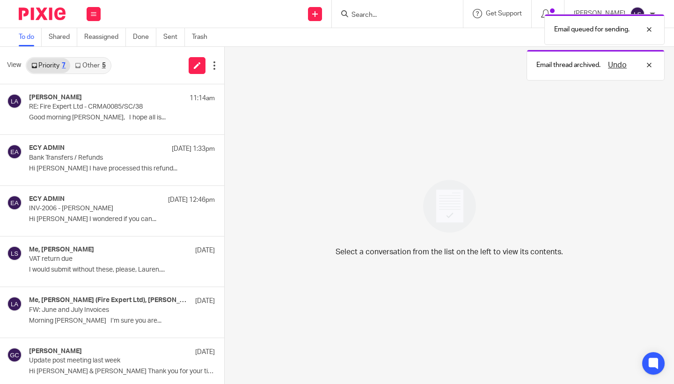
click at [101, 63] on link "Other 5" at bounding box center [90, 65] width 40 height 15
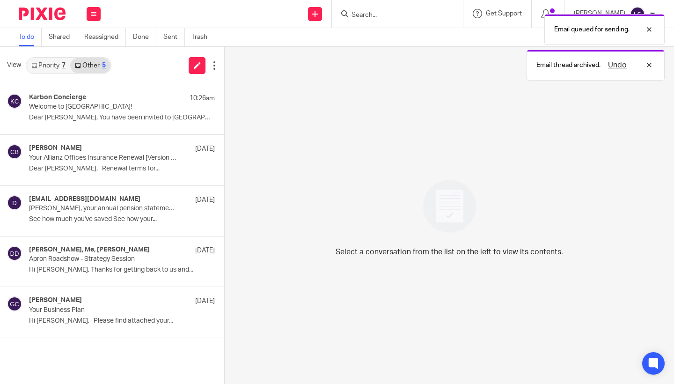
click at [52, 62] on link "Priority 7" at bounding box center [49, 65] width 44 height 15
